Goal: Task Accomplishment & Management: Use online tool/utility

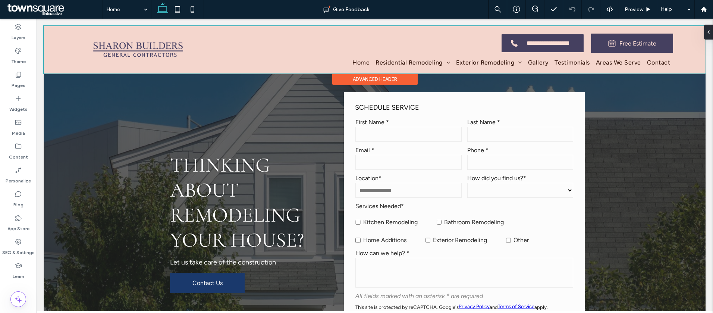
click at [414, 63] on div at bounding box center [374, 49] width 661 height 47
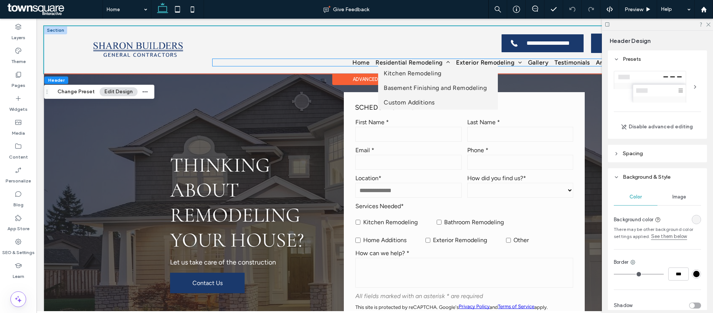
click at [397, 62] on span "Residential Remodeling" at bounding box center [412, 62] width 75 height 7
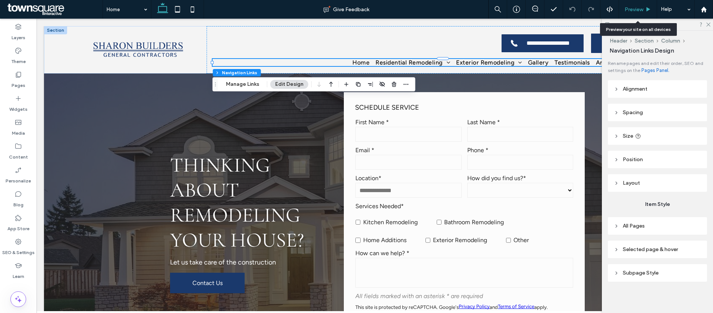
click at [649, 9] on use at bounding box center [648, 9] width 4 height 4
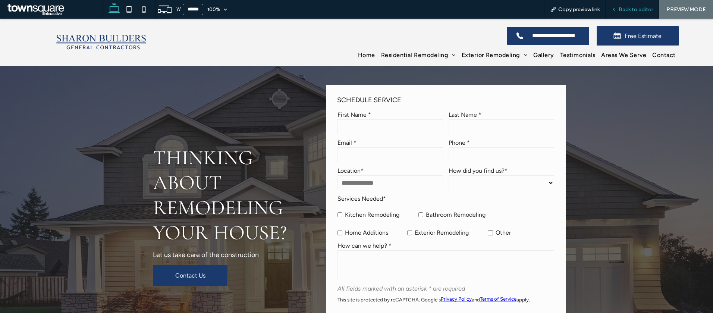
click at [629, 10] on span "Back to editor" at bounding box center [635, 9] width 34 height 6
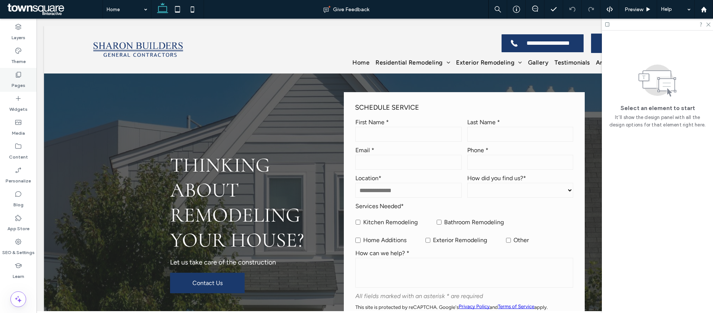
click at [16, 83] on label "Pages" at bounding box center [19, 83] width 14 height 10
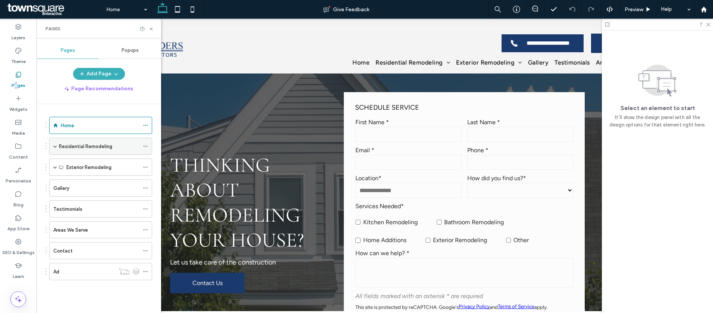
click at [76, 146] on label "Residential Remodeling" at bounding box center [85, 146] width 53 height 13
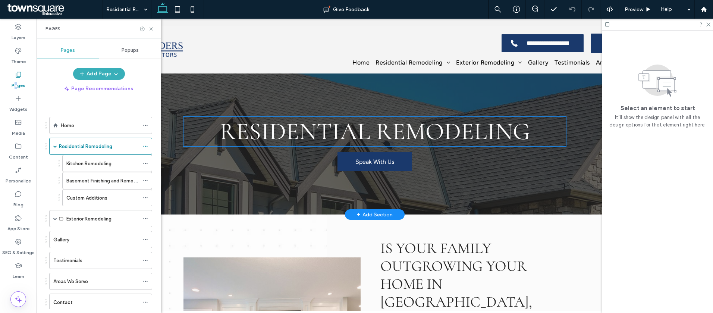
click at [379, 141] on span "Residential Remodeling" at bounding box center [375, 131] width 310 height 29
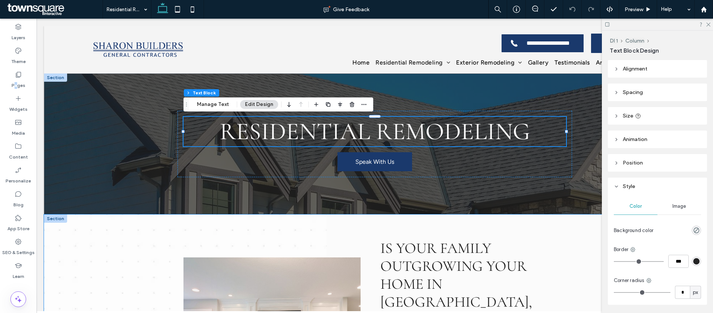
click at [465, 265] on span "Is Your Family Outgrowing Your Home in Charlotte, Matthews, or Pineville, NC?" at bounding box center [456, 301] width 153 height 125
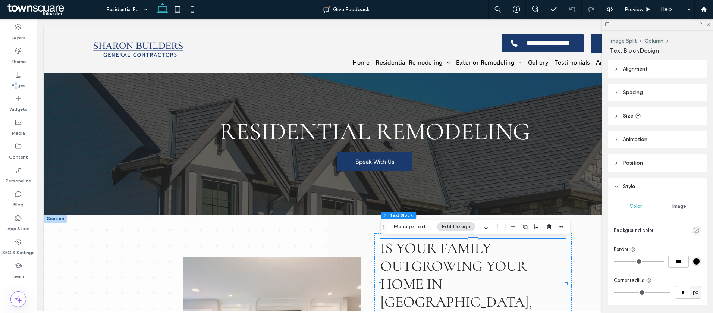
click at [465, 265] on span "Is Your Family Outgrowing Your Home in Charlotte, Matthews, or Pineville, NC?" at bounding box center [456, 301] width 153 height 125
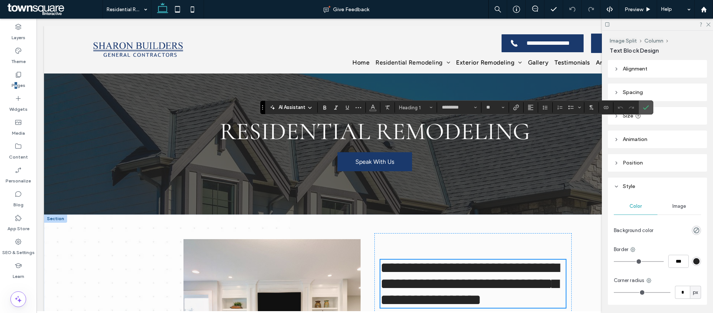
scroll to position [119, 0]
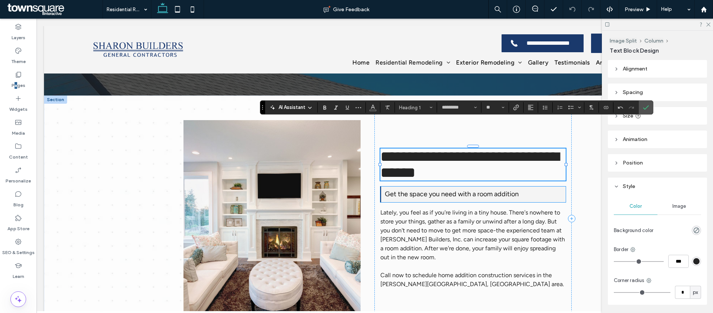
click at [488, 192] on span "Get the space you need with a room addition" at bounding box center [452, 194] width 134 height 8
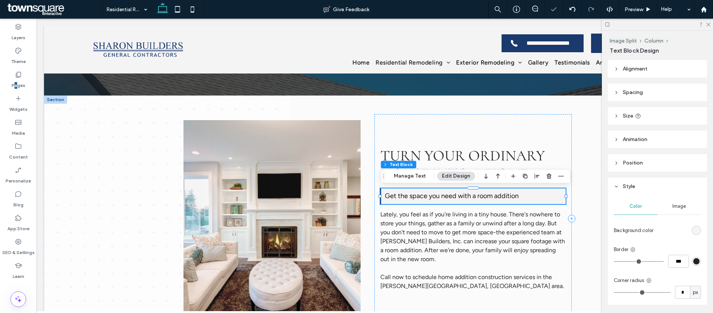
click at [488, 194] on span "Get the space you need with a room addition" at bounding box center [452, 196] width 134 height 8
click at [488, 194] on span "**********" at bounding box center [441, 195] width 112 height 7
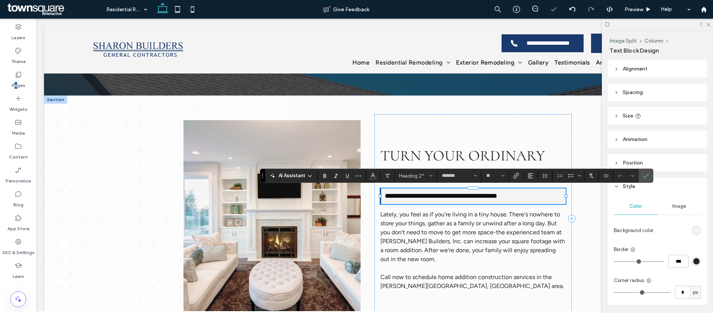
paste div
type input "**"
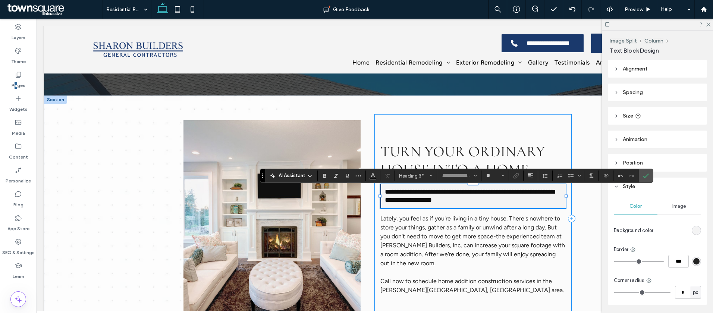
click at [438, 231] on p "Lately, you feel as if you're living in a tiny house. There's nowhere to store …" at bounding box center [472, 241] width 185 height 54
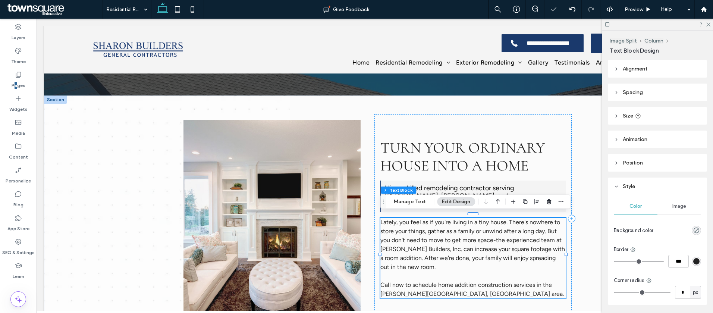
click at [438, 231] on div "Lately, you feel as if you're living in a tiny house. There's nowhere to store …" at bounding box center [472, 258] width 185 height 81
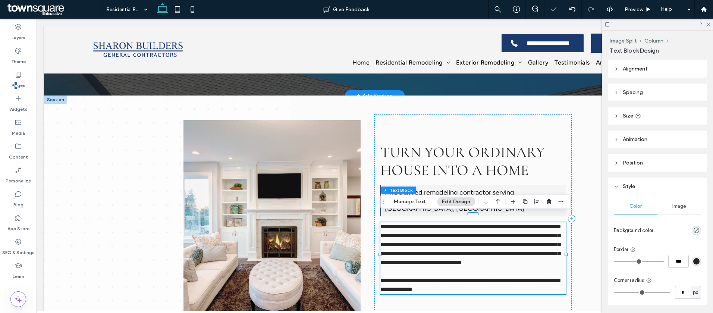
paste div
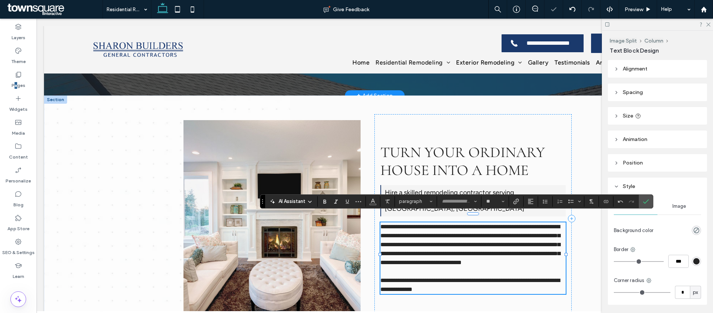
type input "*******"
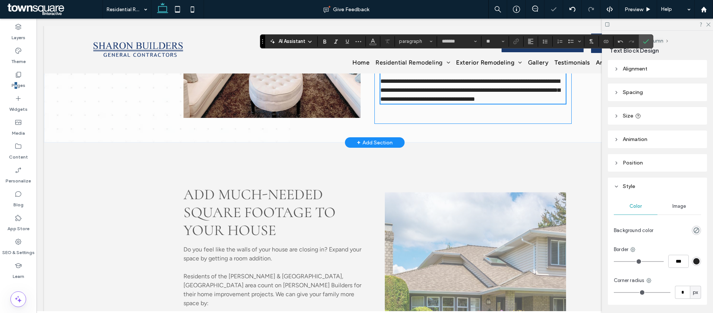
scroll to position [422, 0]
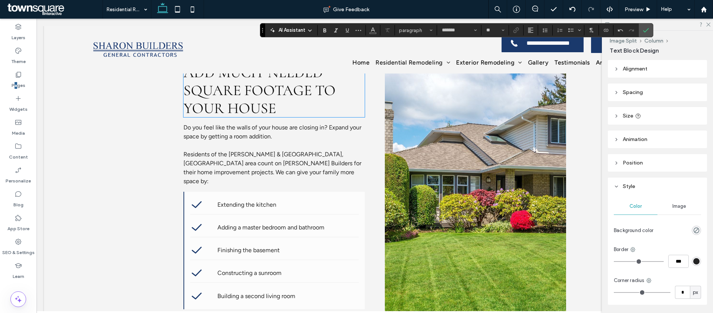
click at [273, 97] on span "Add much-needed square footage to your house" at bounding box center [259, 90] width 152 height 54
click at [273, 97] on div "Add much-needed square footage to your house" at bounding box center [273, 90] width 181 height 54
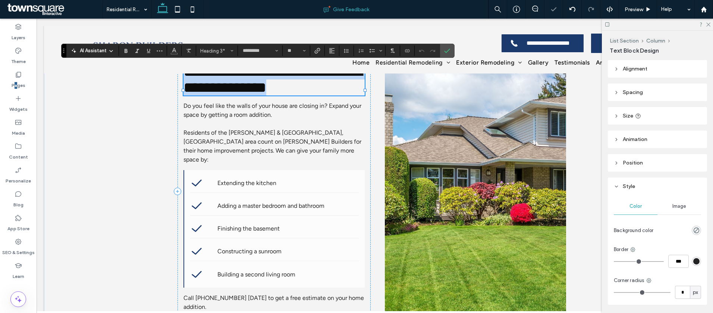
paste div
type input "**"
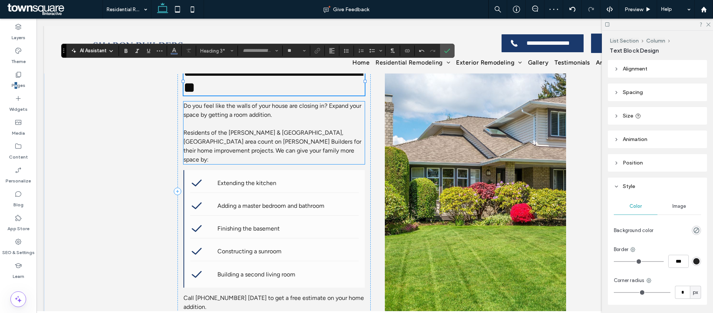
click at [285, 140] on p "Residents of the Matthews & Pineville, NC area count on Sharon Builders for the…" at bounding box center [273, 146] width 181 height 36
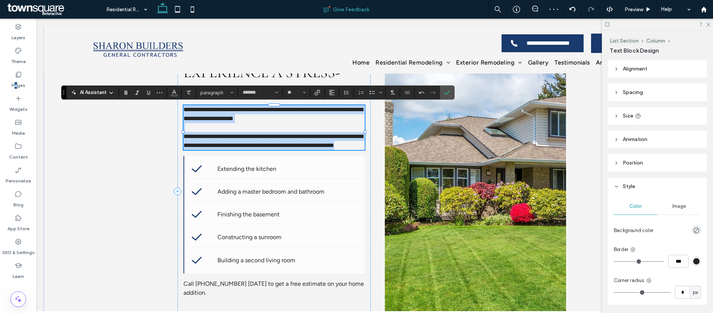
paste div
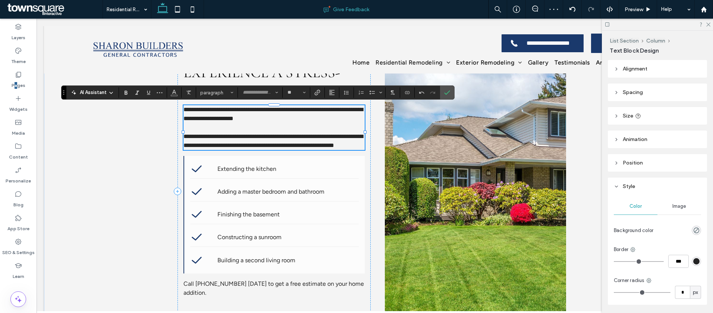
scroll to position [15, 0]
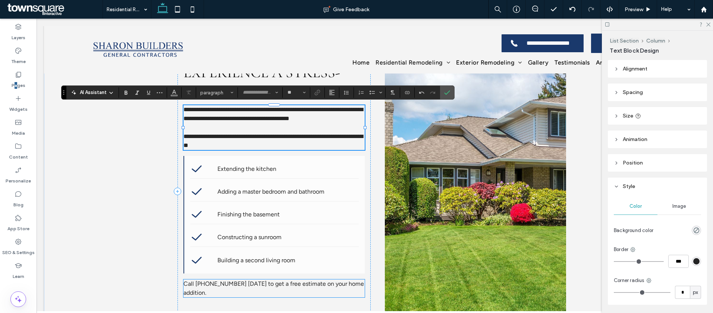
click at [285, 288] on p "Call 704-368-2173 today to get a free estimate on your home addition." at bounding box center [273, 288] width 181 height 18
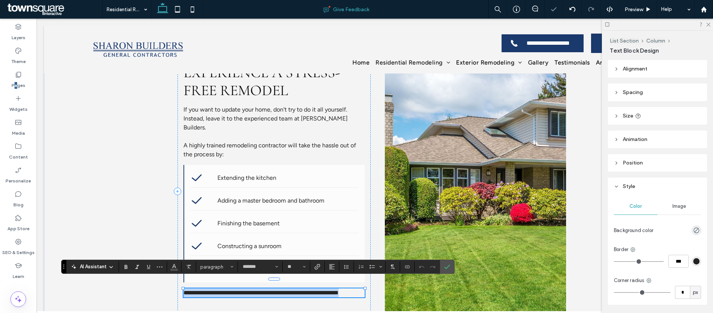
paste div
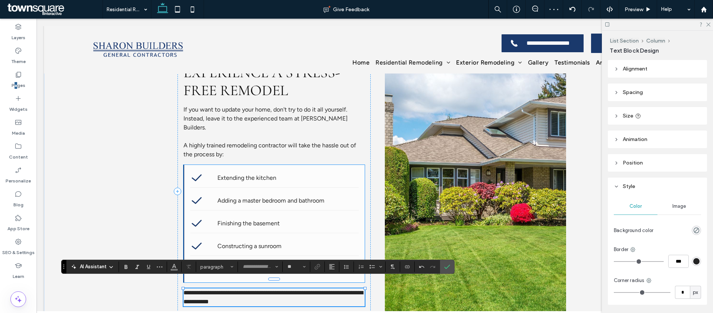
click at [252, 174] on span "Extending the kitchen" at bounding box center [246, 177] width 59 height 7
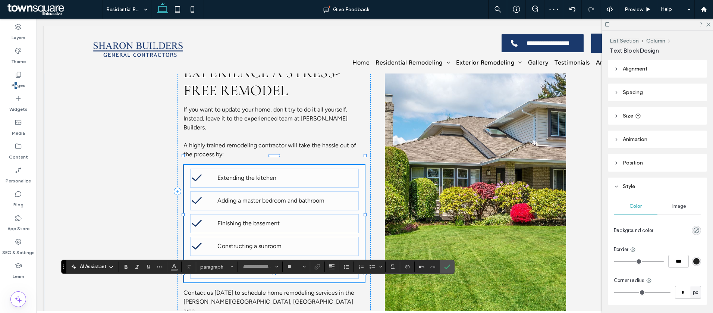
click at [252, 174] on span "Extending the kitchen" at bounding box center [246, 177] width 59 height 7
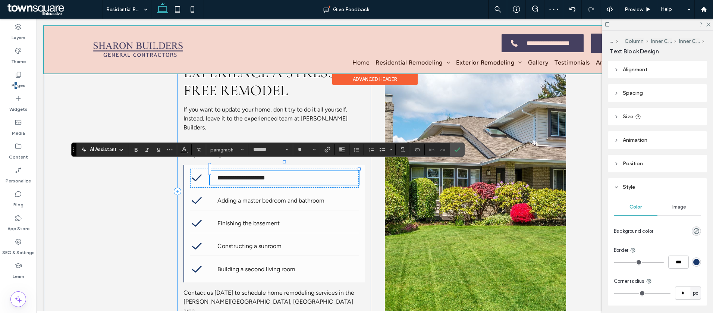
paste div
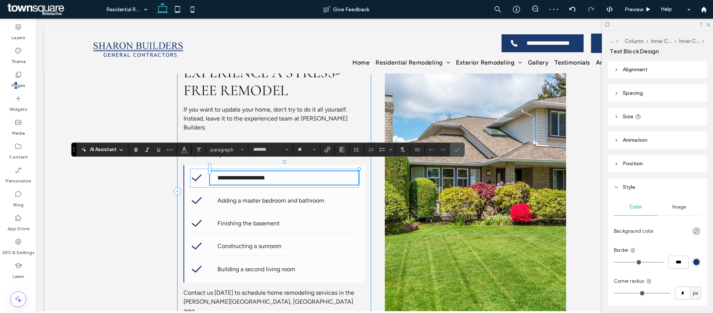
scroll to position [1, 0]
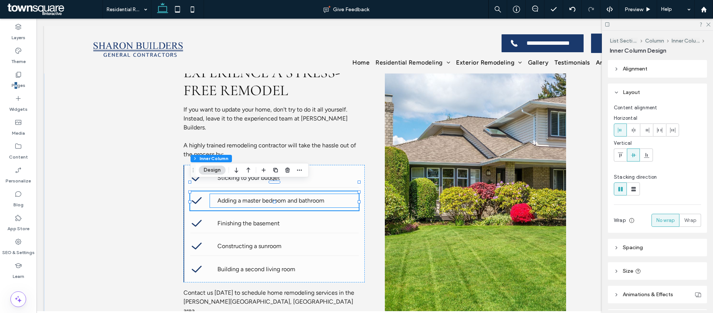
drag, startPoint x: 246, startPoint y: 192, endPoint x: 265, endPoint y: 138, distance: 57.6
click at [246, 197] on span "Adding a master bedroom and bathroom" at bounding box center [270, 200] width 107 height 7
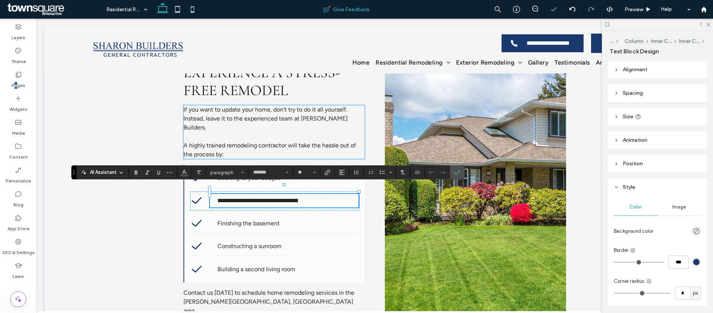
paste div
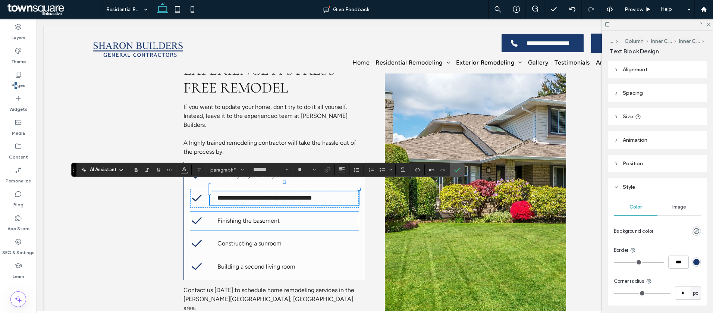
click at [268, 217] on span "Finishing the basement" at bounding box center [248, 220] width 62 height 7
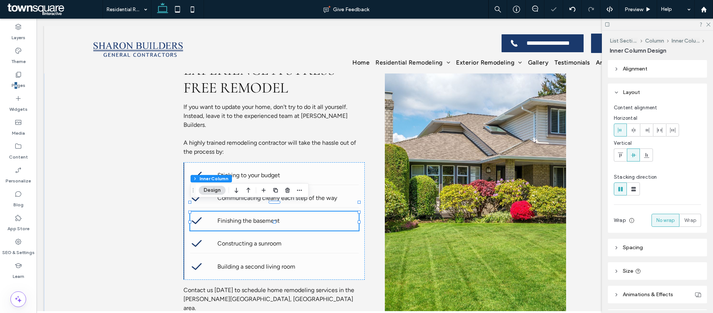
click at [268, 217] on span "Finishing the basement" at bounding box center [248, 220] width 62 height 7
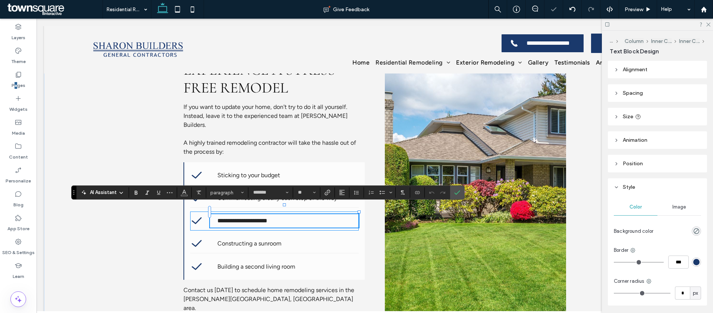
paste div
type input "*"
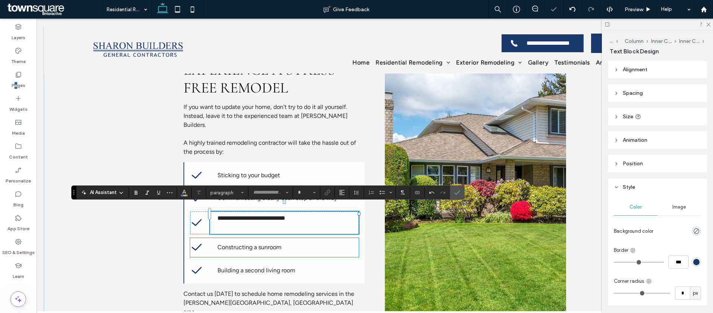
click at [303, 243] on p "Constructing a sunroom" at bounding box center [284, 247] width 134 height 9
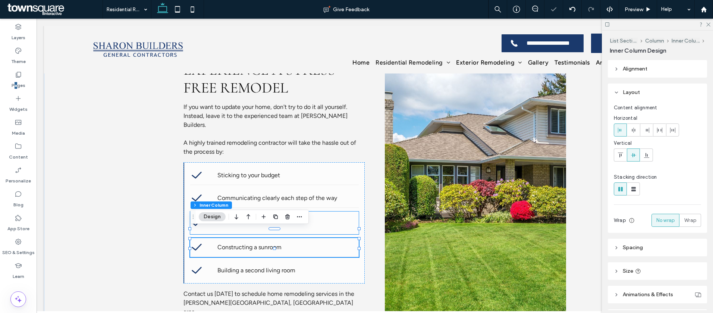
click at [350, 223] on p at bounding box center [284, 227] width 134 height 9
click at [349, 223] on p at bounding box center [284, 227] width 134 height 9
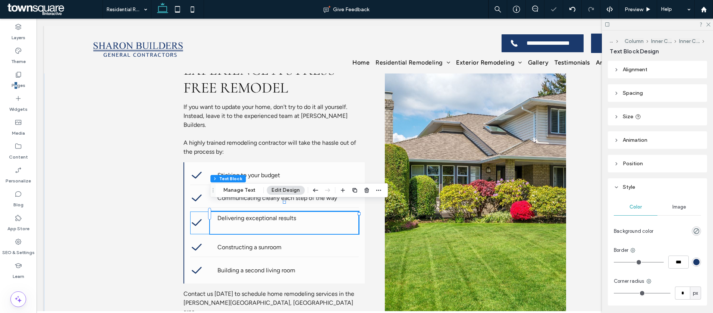
click at [266, 223] on p at bounding box center [284, 227] width 134 height 9
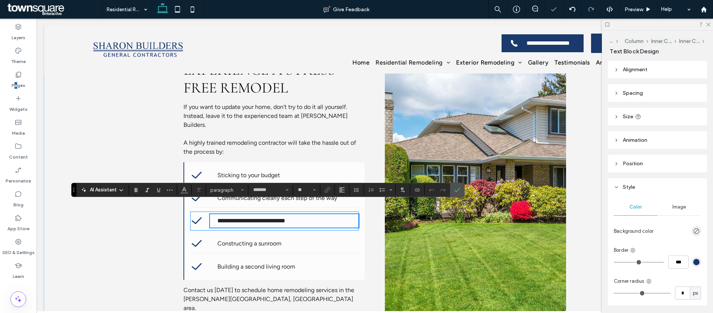
scroll to position [427, 0]
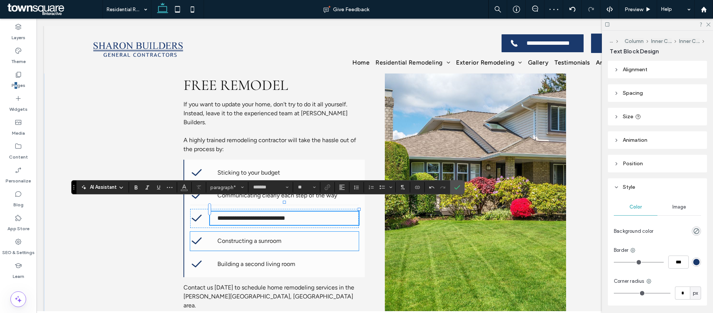
click at [314, 236] on p "Constructing a sunroom" at bounding box center [284, 240] width 134 height 9
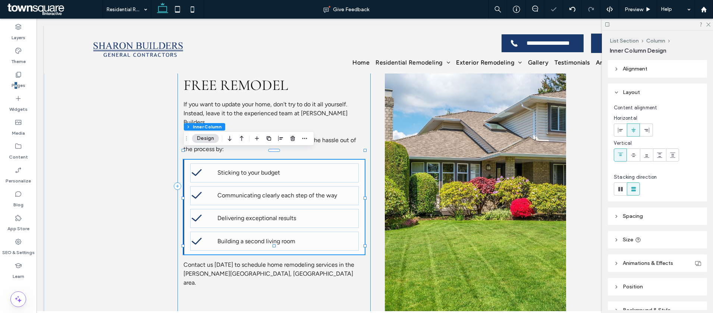
click at [314, 247] on div "Experience a stress-free remodel If you want to update your home, don't try to …" at bounding box center [273, 186] width 193 height 268
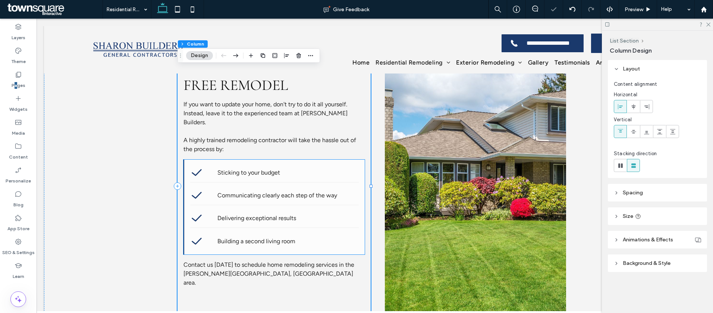
click at [318, 237] on p "Building a second living room" at bounding box center [284, 241] width 134 height 9
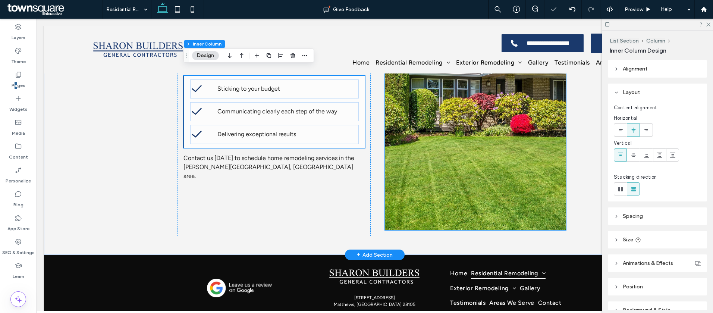
scroll to position [512, 0]
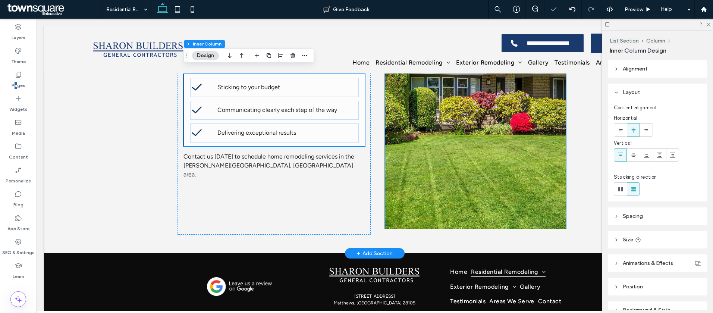
click at [495, 154] on img at bounding box center [475, 101] width 181 height 256
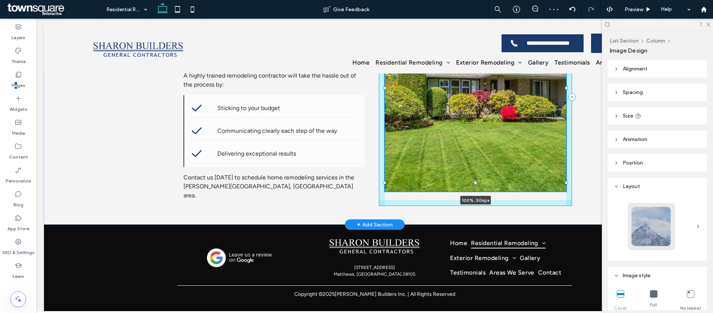
drag, startPoint x: 473, startPoint y: 230, endPoint x: 481, endPoint y: 196, distance: 34.4
click at [481, 196] on div "Experience a stress-free remodel If you want to update your home, don't try to …" at bounding box center [374, 96] width 447 height 255
type input "***"
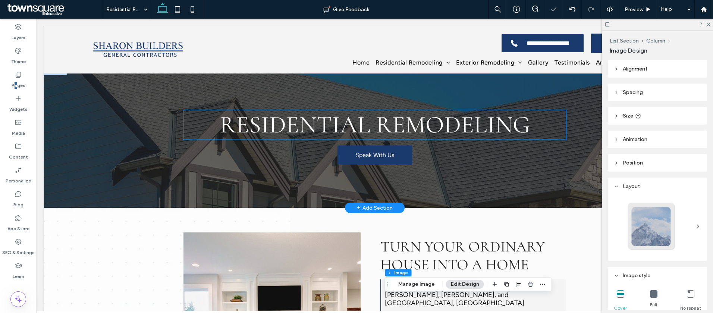
scroll to position [0, 0]
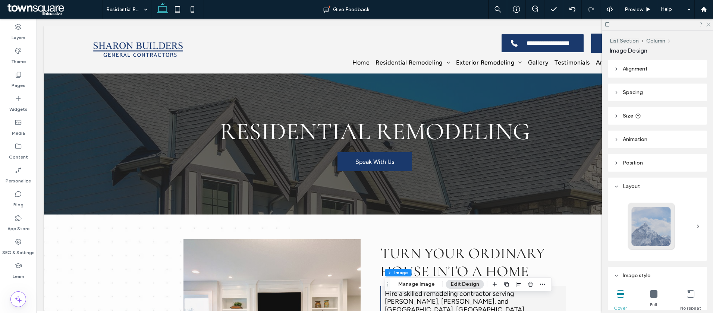
click at [708, 24] on icon at bounding box center [707, 24] width 5 height 5
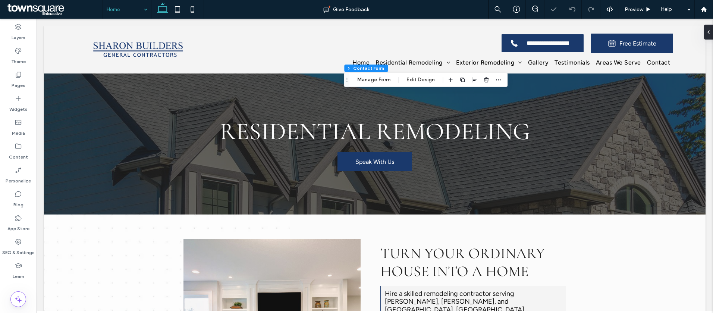
type input "*"
type input "***"
type input "**"
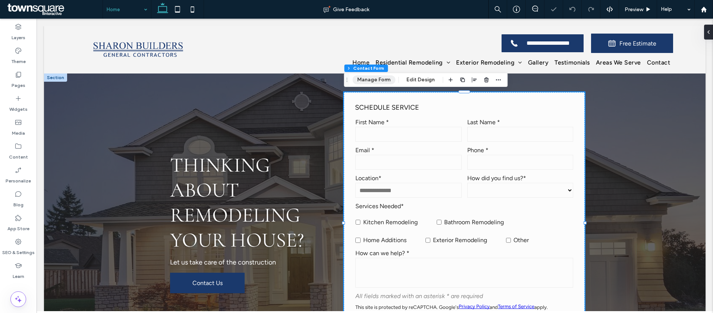
click at [363, 79] on button "Manage Form" at bounding box center [373, 79] width 43 height 9
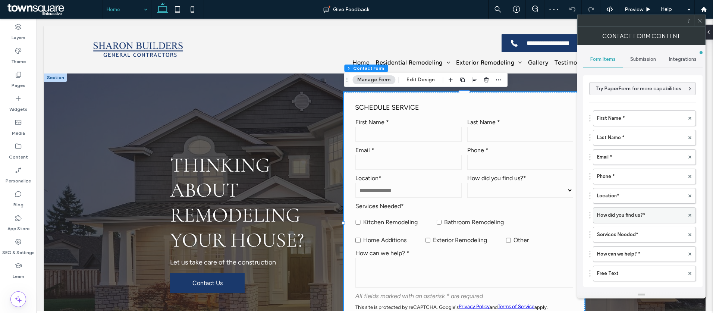
click at [634, 209] on label "How did you find us?*" at bounding box center [640, 215] width 87 height 15
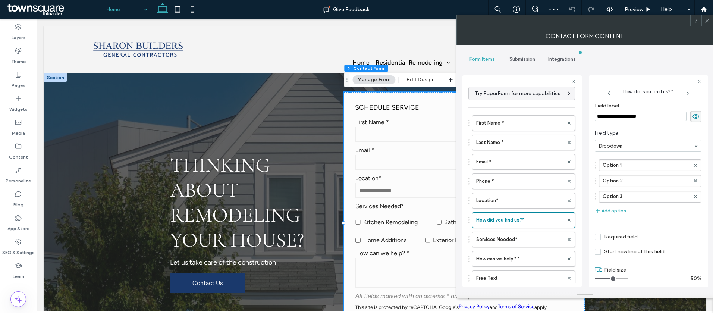
drag, startPoint x: 635, startPoint y: 163, endPoint x: 563, endPoint y: 153, distance: 73.0
click at [568, 154] on div "**********" at bounding box center [521, 179] width 119 height 221
click at [634, 164] on label "Option 1" at bounding box center [645, 165] width 87 height 11
type input "***"
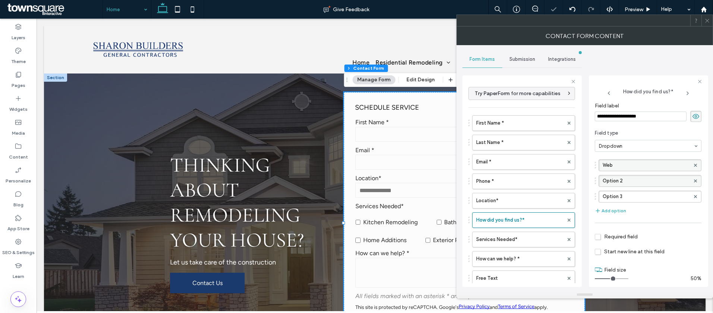
click at [649, 183] on label "Option 2" at bounding box center [645, 180] width 87 height 11
type input "********"
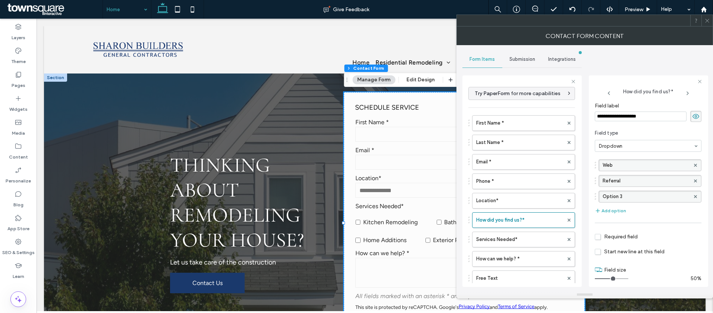
click at [630, 196] on label "Option 3" at bounding box center [645, 196] width 87 height 11
drag, startPoint x: 630, startPoint y: 196, endPoint x: 583, endPoint y: 192, distance: 47.2
click at [583, 192] on div "**********" at bounding box center [584, 168] width 244 height 246
type input "*****"
type input "***"
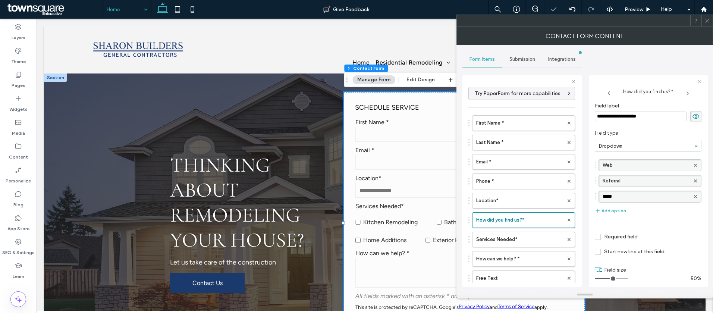
click at [703, 20] on div at bounding box center [706, 20] width 11 height 11
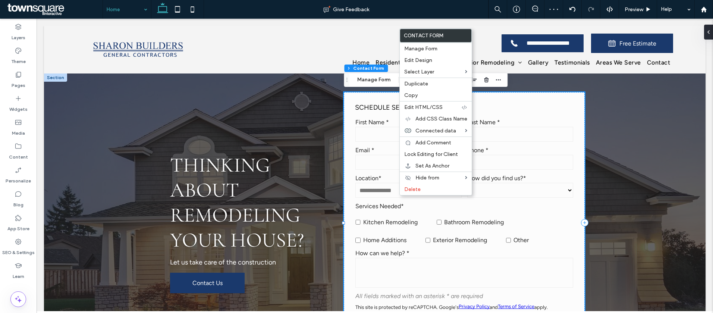
drag, startPoint x: 413, startPoint y: 96, endPoint x: 392, endPoint y: 93, distance: 20.4
click at [413, 96] on span "Copy" at bounding box center [410, 95] width 13 height 6
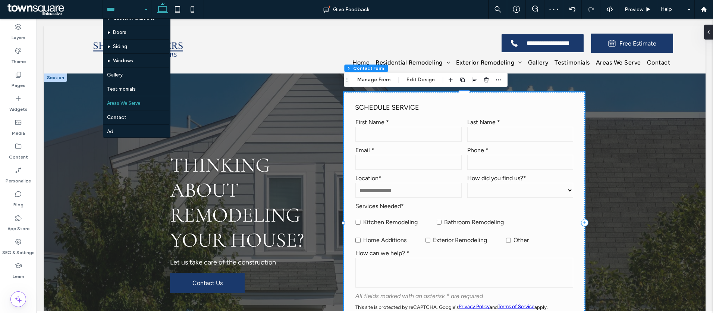
scroll to position [64, 0]
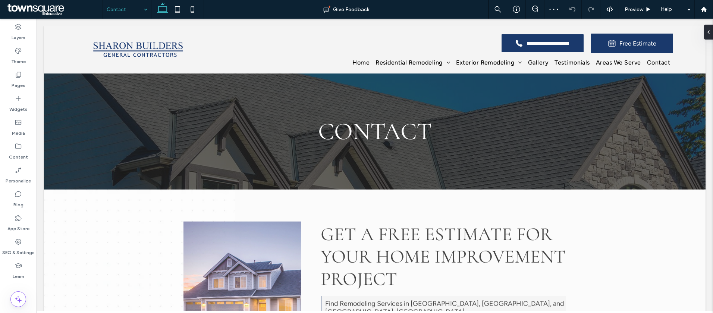
scroll to position [319, 0]
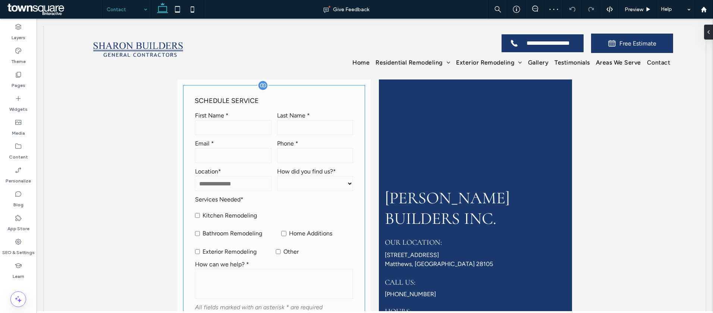
click at [269, 173] on label "Location*" at bounding box center [233, 171] width 76 height 7
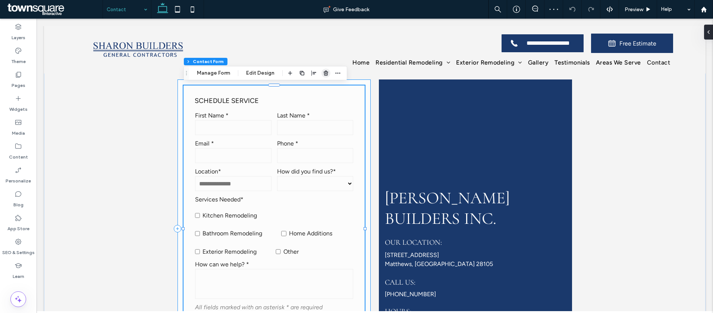
drag, startPoint x: 326, startPoint y: 73, endPoint x: 289, endPoint y: 55, distance: 41.5
click at [326, 73] on icon "button" at bounding box center [326, 73] width 6 height 6
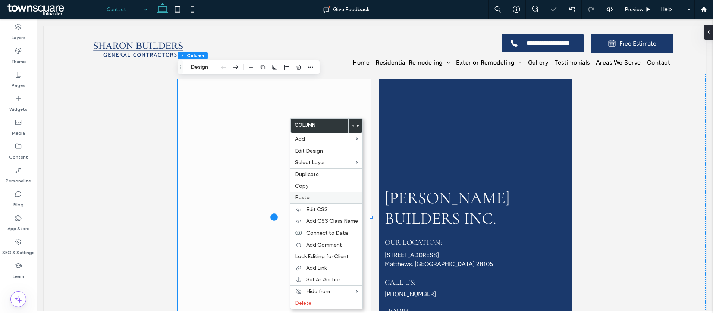
click at [305, 198] on span "Paste" at bounding box center [302, 197] width 15 height 6
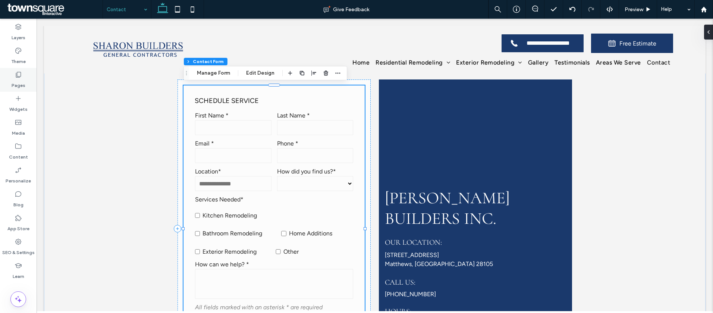
click at [19, 76] on icon at bounding box center [18, 74] width 7 height 7
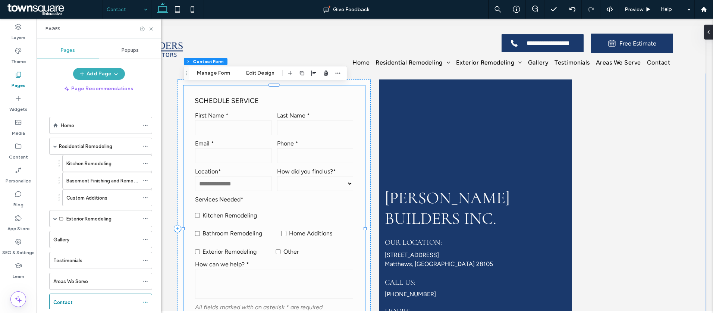
click at [75, 243] on div "Gallery" at bounding box center [96, 240] width 86 height 8
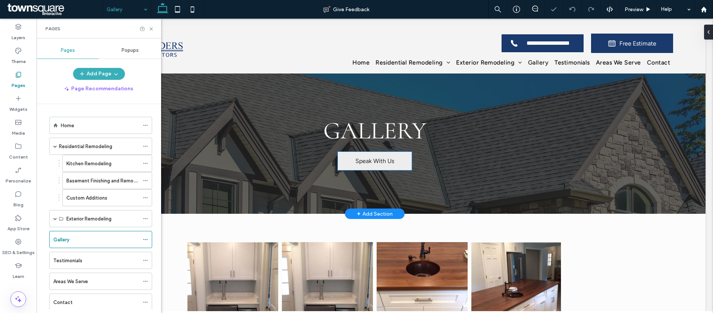
scroll to position [146, 0]
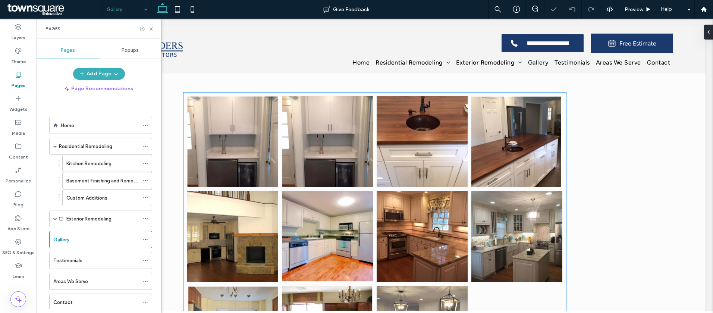
click at [349, 161] on link at bounding box center [327, 141] width 91 height 91
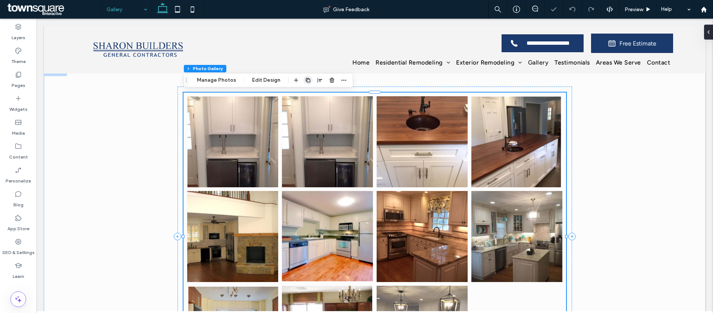
click at [310, 81] on span "button" at bounding box center [307, 80] width 9 height 9
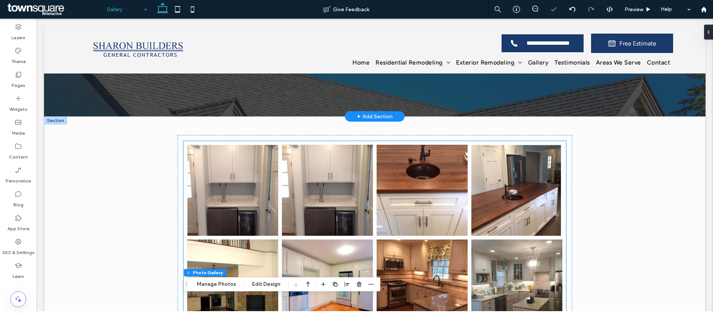
scroll to position [0, 0]
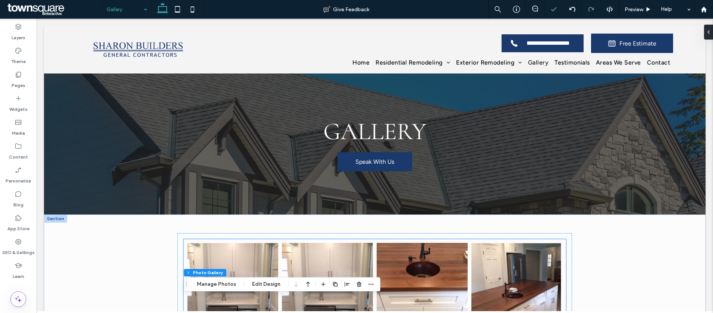
click at [268, 258] on link at bounding box center [232, 288] width 91 height 91
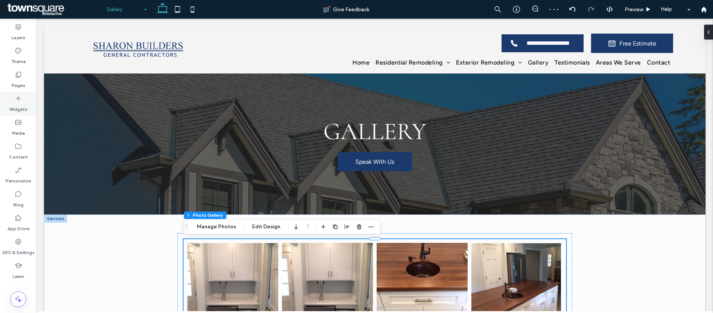
click at [21, 98] on icon at bounding box center [18, 98] width 7 height 7
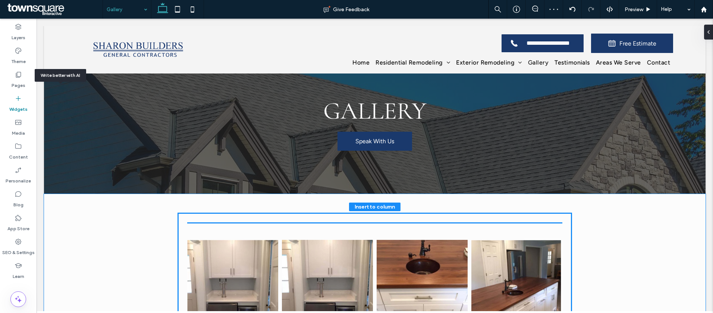
scroll to position [28, 0]
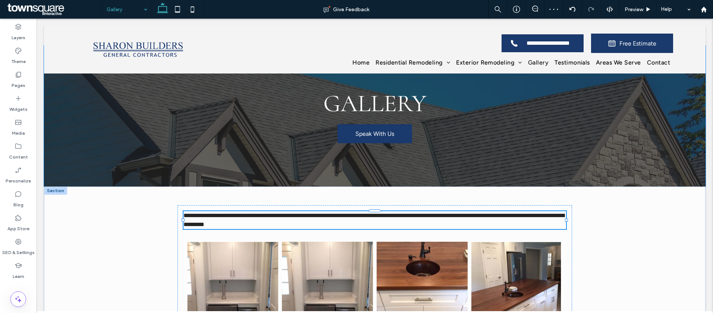
type input "*******"
type input "**"
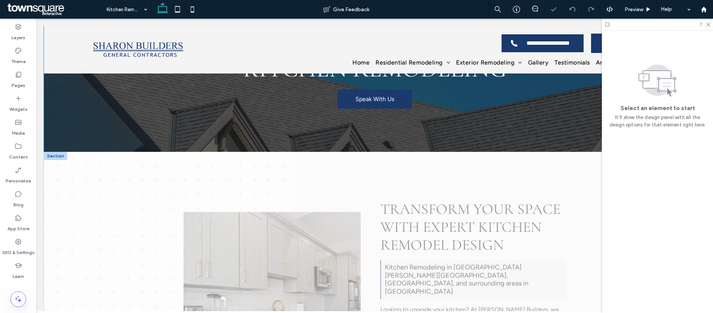
scroll to position [63, 0]
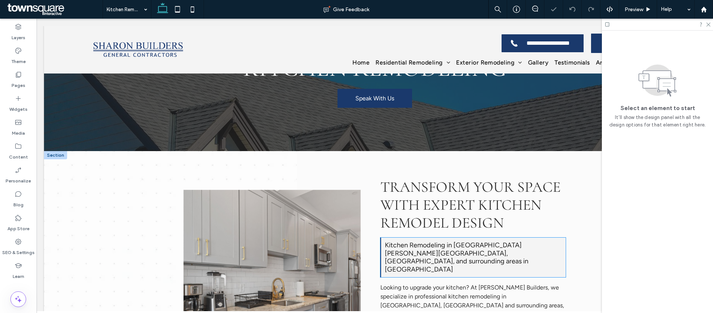
click at [461, 250] on h2 "Kitchen Remodeling in Matthews, Charlotte, Pineville, and surrounding areas in …" at bounding box center [473, 257] width 177 height 32
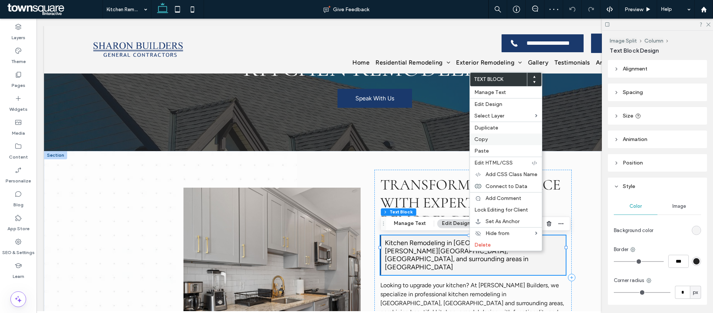
click at [481, 139] on span "Copy" at bounding box center [480, 139] width 13 height 6
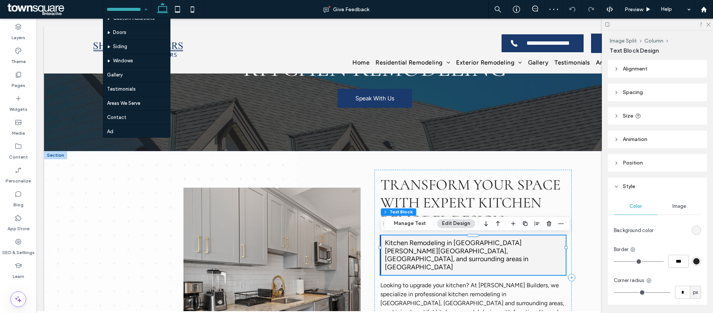
scroll to position [64, 0]
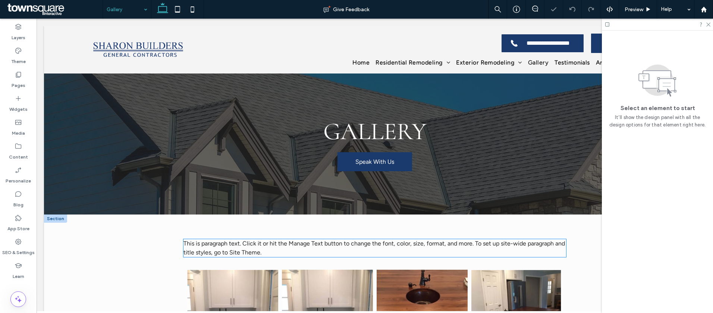
click at [219, 244] on span "This is paragraph text. Click it or hit the Manage Text button to change the fo…" at bounding box center [373, 248] width 381 height 16
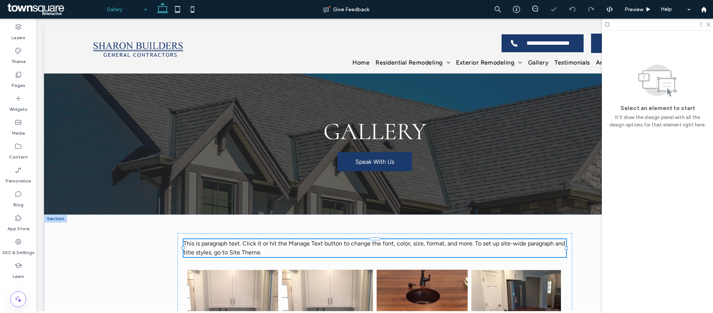
click at [219, 244] on span "This is paragraph text. Click it or hit the Manage Text button to change the fo…" at bounding box center [373, 248] width 381 height 16
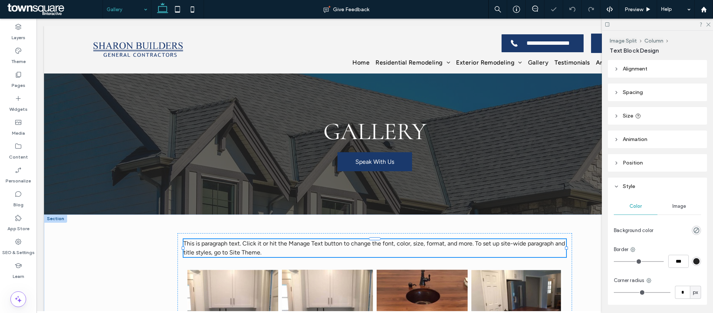
type input "*******"
type input "**"
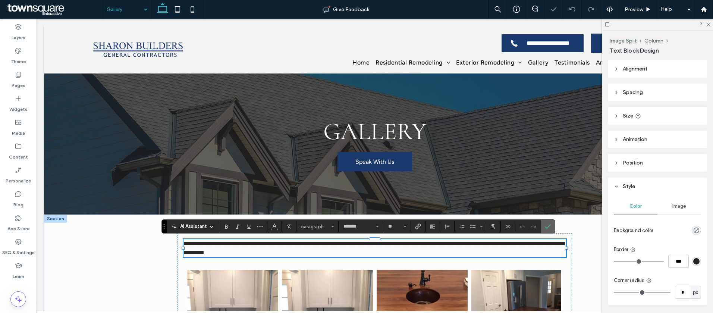
click at [549, 227] on icon "Confirm" at bounding box center [548, 226] width 6 height 6
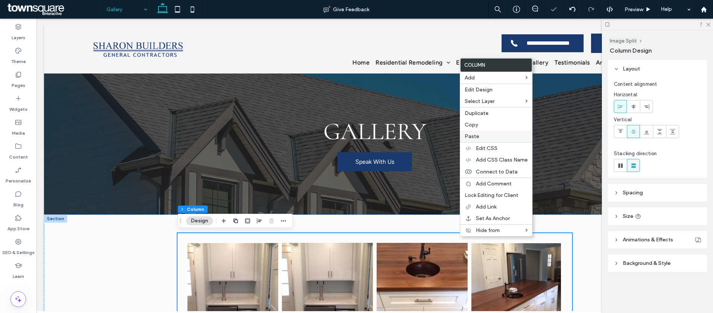
click at [485, 134] on label "Paste" at bounding box center [495, 136] width 63 height 6
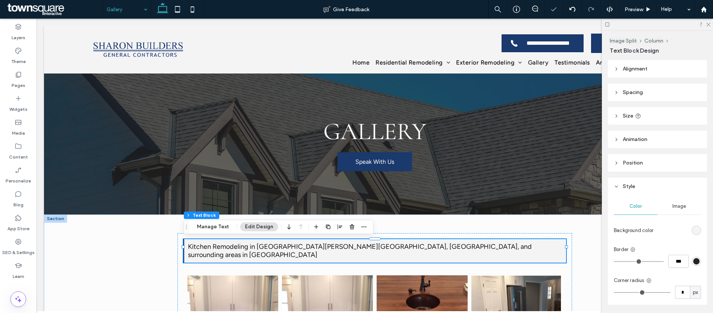
click at [217, 245] on span "Kitchen Remodeling in Matthews, Charlotte, Pineville, and surrounding areas in …" at bounding box center [360, 250] width 344 height 16
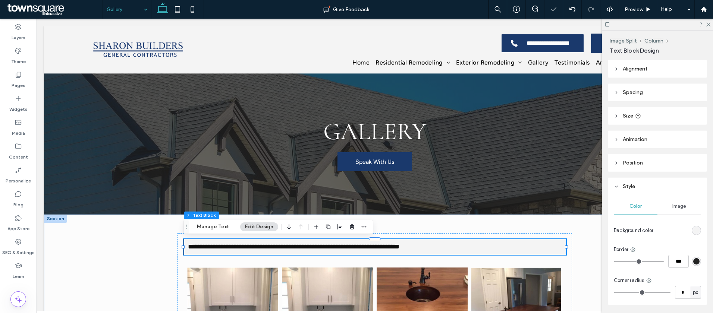
click at [217, 245] on span "**********" at bounding box center [293, 246] width 211 height 7
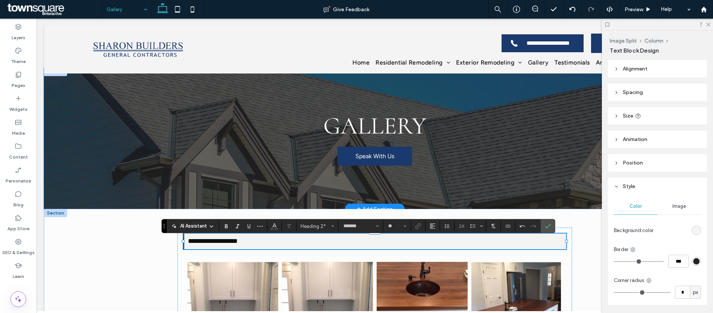
scroll to position [73, 0]
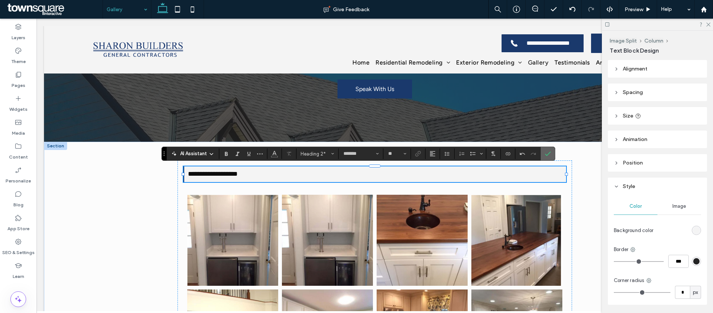
drag, startPoint x: 547, startPoint y: 153, endPoint x: 395, endPoint y: 133, distance: 153.0
click at [547, 153] on icon "Confirm" at bounding box center [548, 154] width 6 height 6
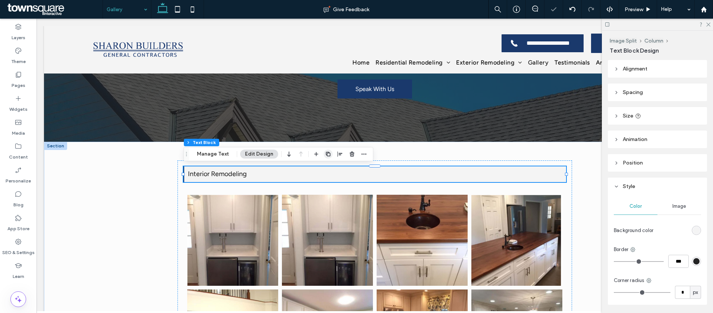
click at [326, 153] on use "button" at bounding box center [328, 154] width 4 height 4
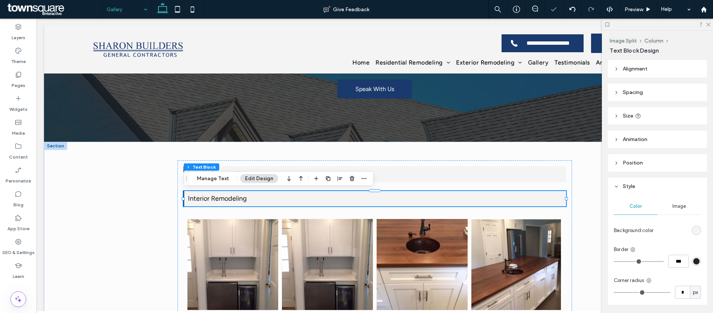
click at [269, 199] on h2 "Interior Remodeling" at bounding box center [375, 199] width 374 height 8
type input "*******"
type input "**"
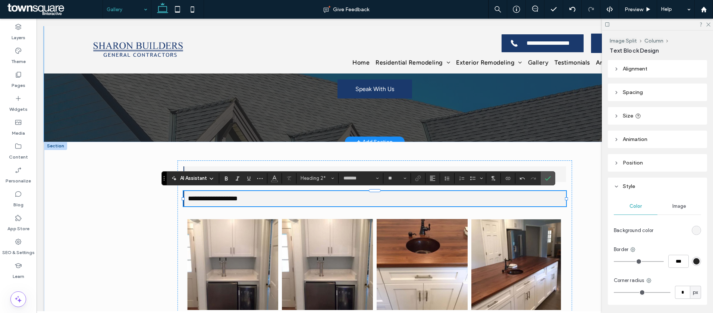
click at [357, 108] on div "Gallery Speak With Us" at bounding box center [374, 71] width 447 height 141
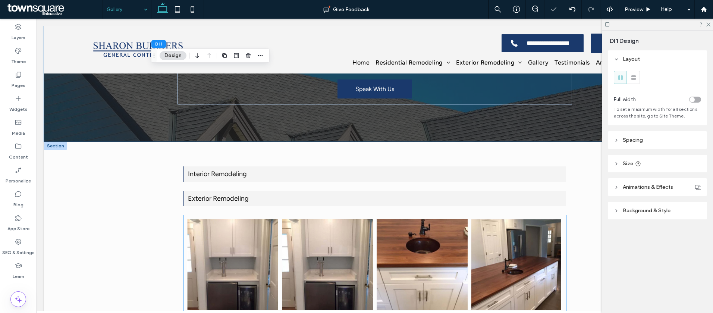
click at [339, 228] on link at bounding box center [327, 264] width 91 height 91
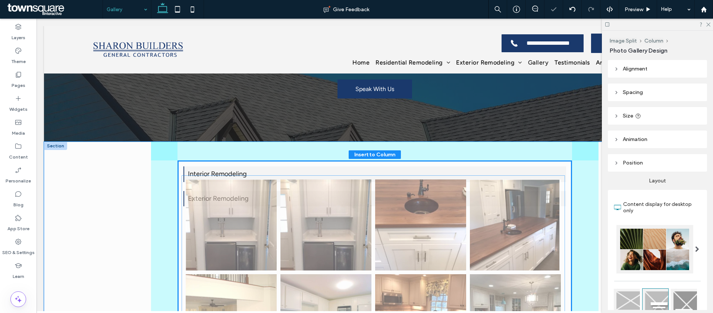
drag, startPoint x: 315, startPoint y: 248, endPoint x: 313, endPoint y: 211, distance: 37.3
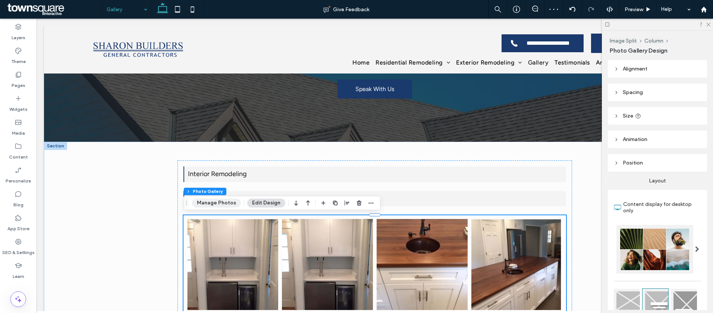
click at [217, 204] on button "Manage Photos" at bounding box center [216, 202] width 49 height 9
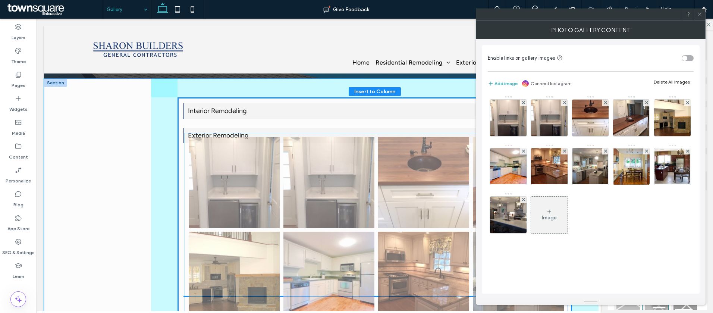
scroll to position [145, 0]
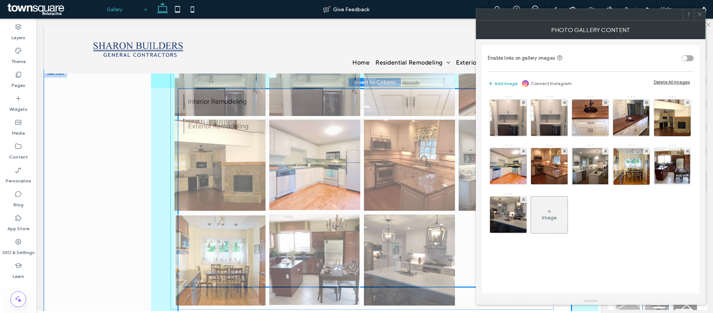
drag, startPoint x: 388, startPoint y: 281, endPoint x: 375, endPoint y: 172, distance: 109.6
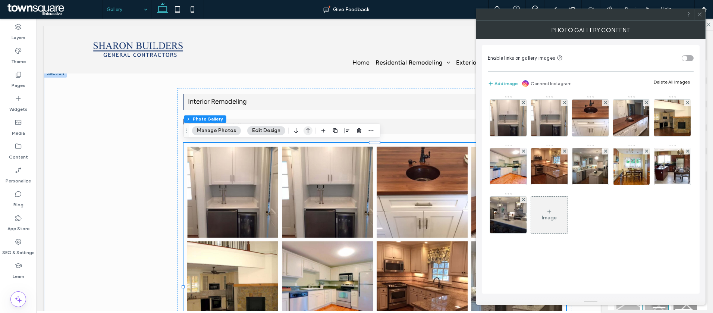
click at [308, 130] on icon "button" at bounding box center [307, 130] width 9 height 13
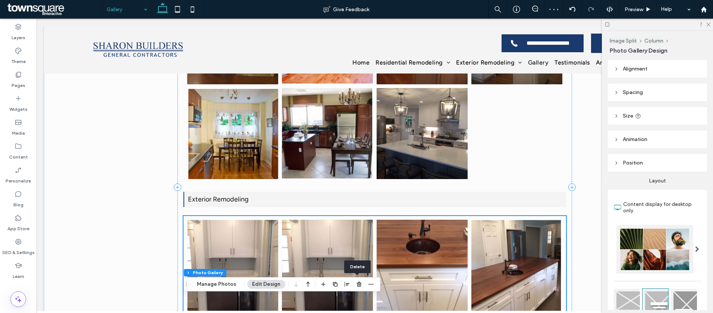
scroll to position [531, 0]
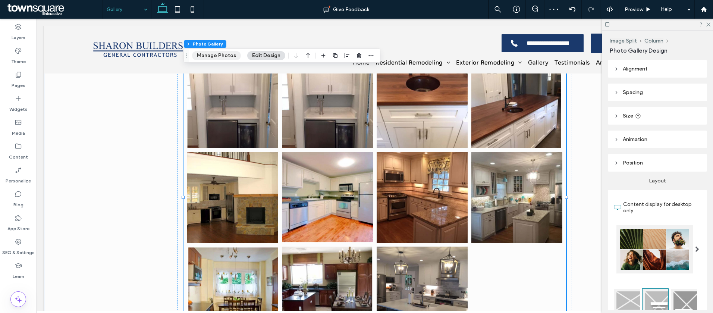
click at [207, 56] on button "Manage Photos" at bounding box center [216, 55] width 49 height 9
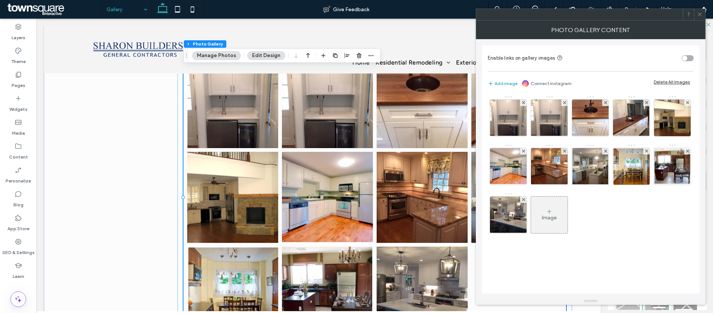
click at [678, 81] on div "Delete All Images" at bounding box center [671, 82] width 36 height 6
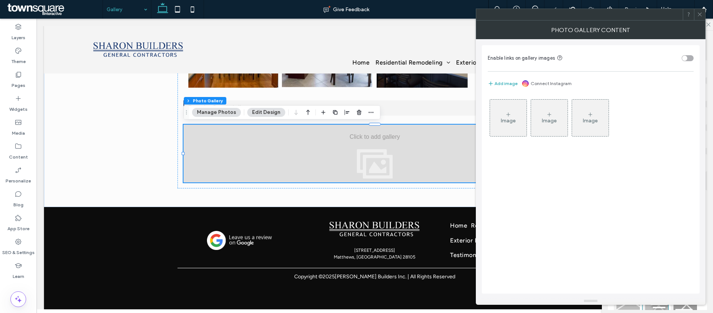
click at [521, 117] on div "Image" at bounding box center [508, 117] width 37 height 35
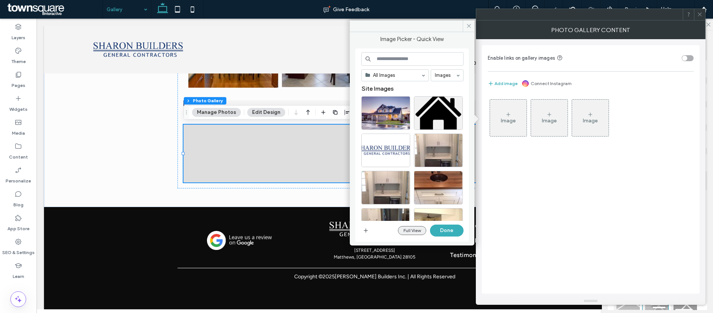
click at [411, 231] on button "Full View" at bounding box center [412, 230] width 28 height 9
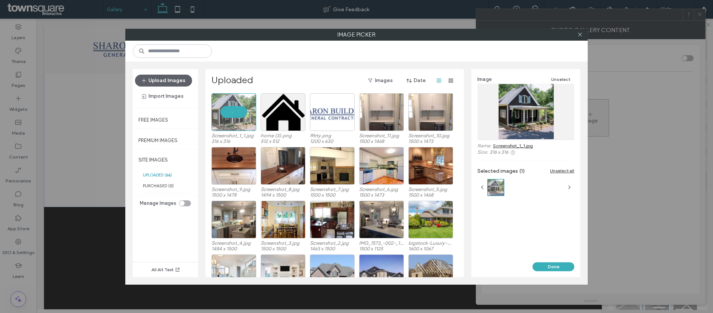
click at [559, 260] on div "Image Unselect Name: Screenshot_1_1.jpg Size: 316 x 316 Selected images (1) Uns…" at bounding box center [525, 165] width 109 height 193
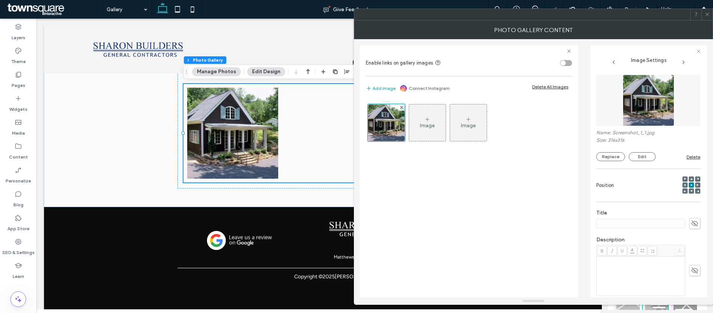
click at [709, 13] on icon at bounding box center [707, 15] width 6 height 6
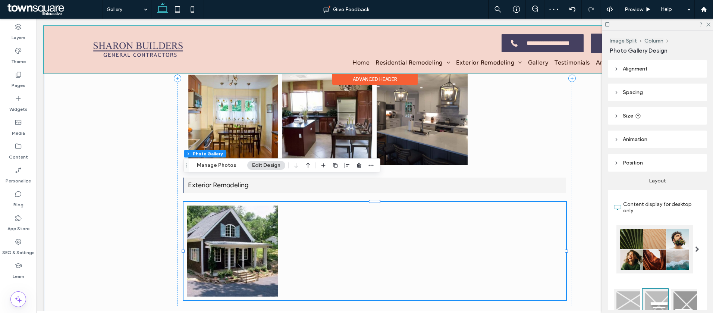
scroll to position [407, 0]
